Goal: Task Accomplishment & Management: Use online tool/utility

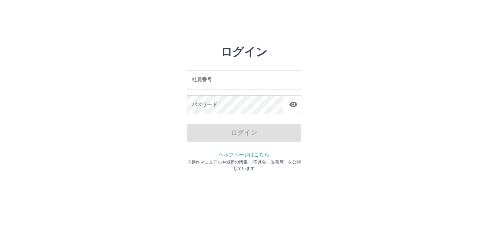
click at [228, 80] on input "社員番号" at bounding box center [244, 79] width 114 height 19
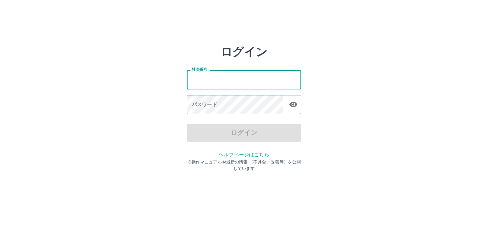
type input "*******"
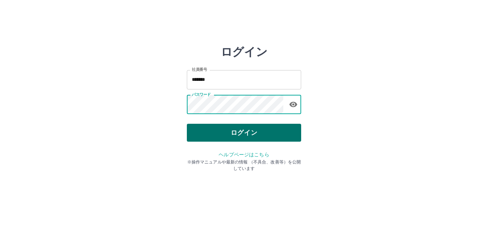
click at [226, 135] on button "ログイン" at bounding box center [244, 133] width 114 height 18
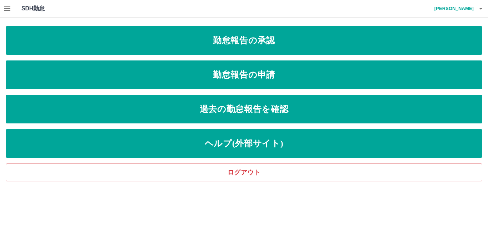
click at [6, 11] on icon "button" at bounding box center [7, 8] width 6 height 4
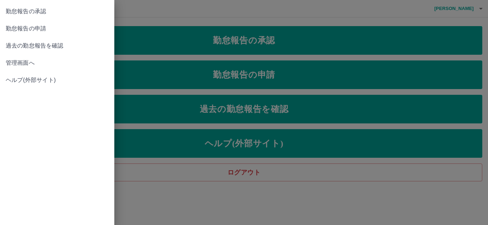
click at [37, 60] on span "管理画面へ" at bounding box center [57, 63] width 103 height 9
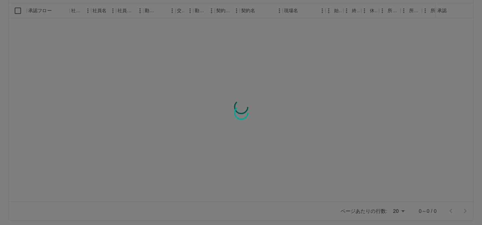
scroll to position [77, 0]
click at [403, 207] on div at bounding box center [241, 112] width 482 height 225
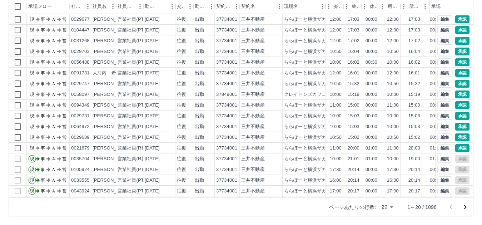
click at [393, 208] on body "SDH勤怠 [PERSON_NAME] 勤務実績承認 前月 2025年08月 次月 今月 月選択 承認モード 削除モード 一括承認 列一覧 0 フィルター 行…" at bounding box center [241, 74] width 482 height 302
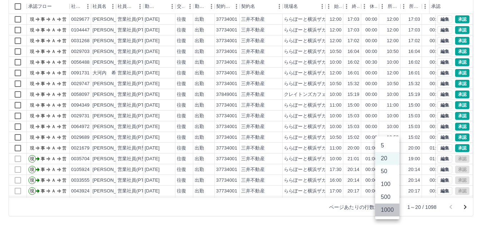
click at [386, 212] on li "1000" at bounding box center [387, 209] width 24 height 13
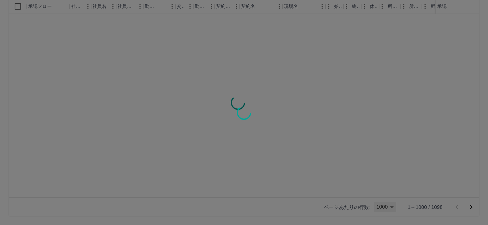
type input "****"
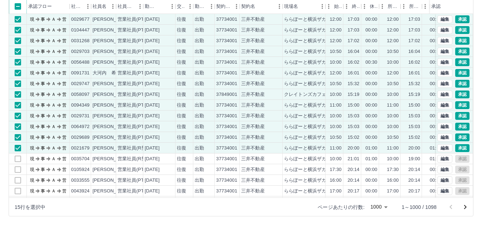
scroll to position [0, 0]
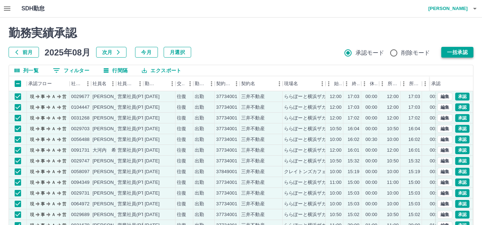
click at [457, 53] on button "一括承認" at bounding box center [458, 52] width 32 height 11
